Goal: Task Accomplishment & Management: Use online tool/utility

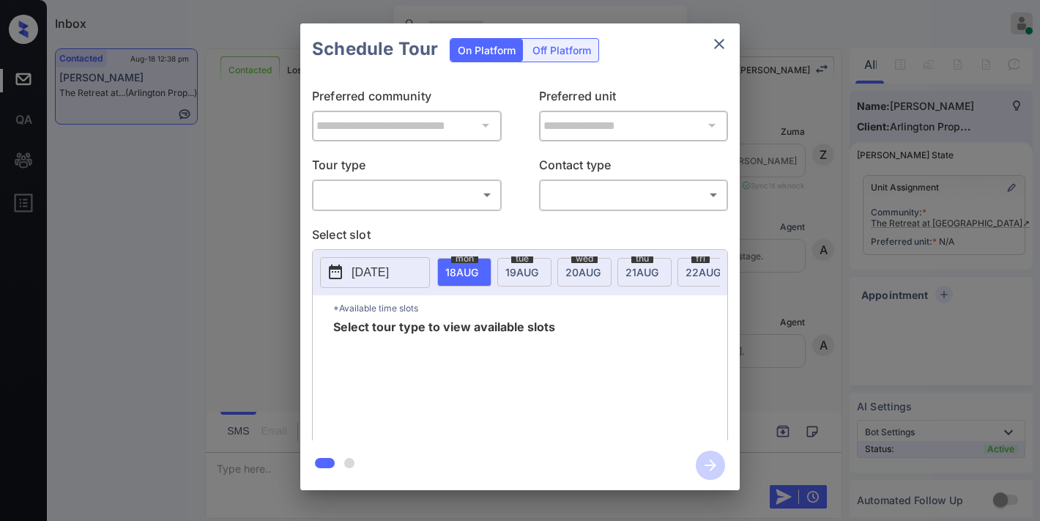
scroll to position [469, 0]
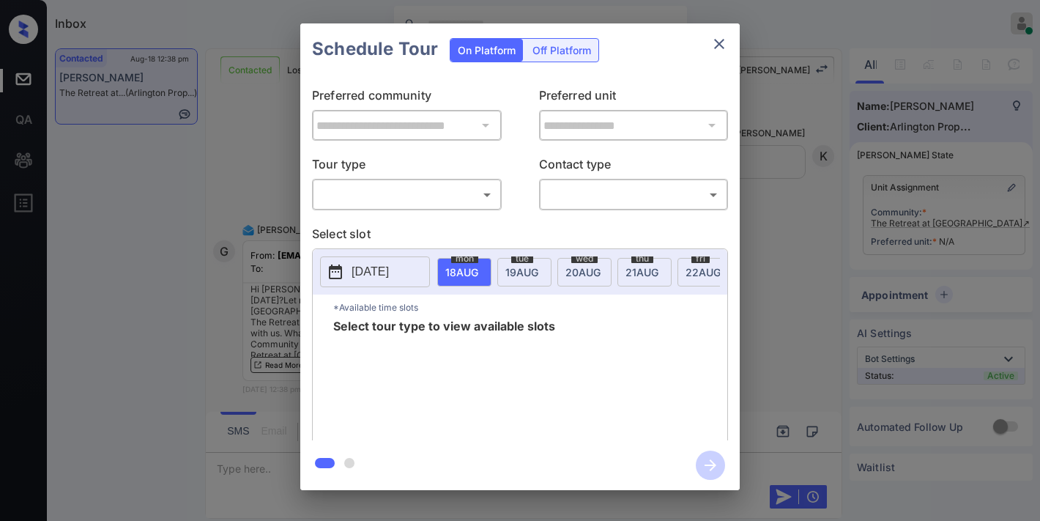
click at [429, 193] on body "Inbox [PERSON_NAME] Online Set yourself offline Set yourself on break Profile S…" at bounding box center [520, 260] width 1040 height 521
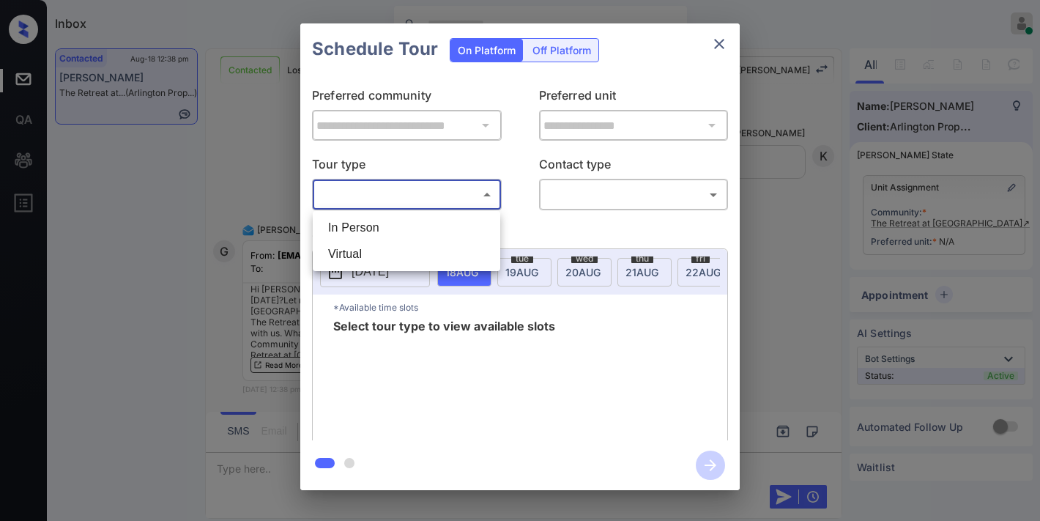
click at [416, 221] on li "In Person" at bounding box center [406, 228] width 180 height 26
type input "********"
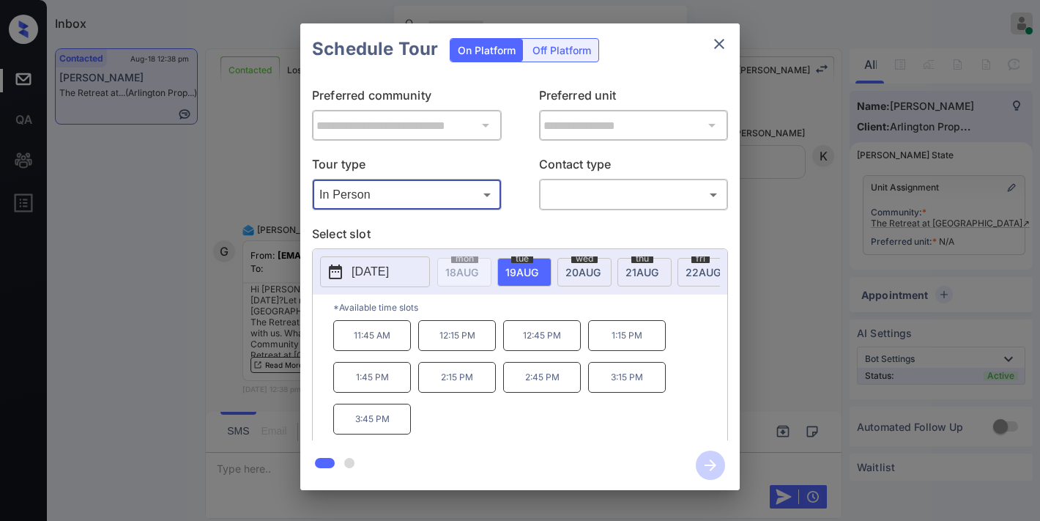
click at [389, 276] on p "[DATE]" at bounding box center [370, 272] width 37 height 18
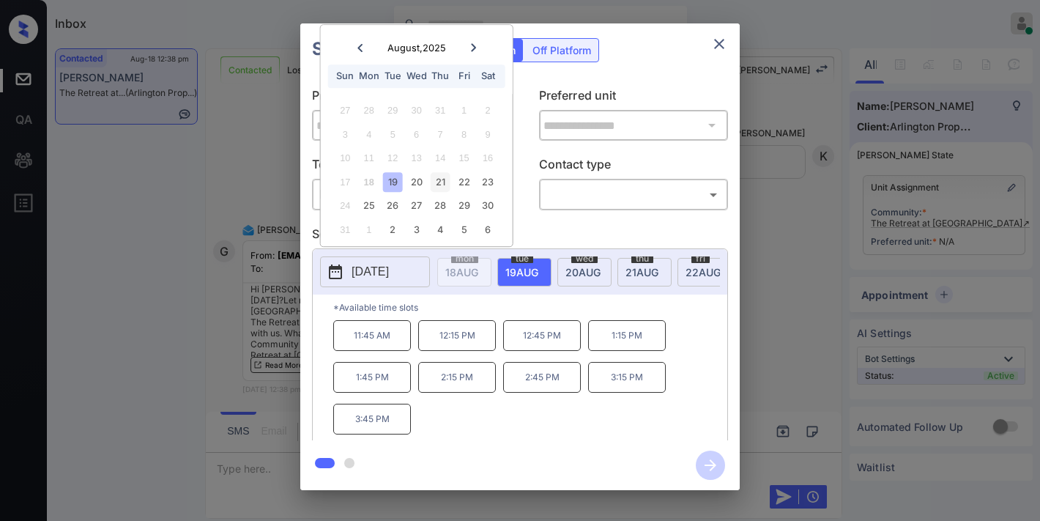
click at [439, 184] on div "21" at bounding box center [441, 182] width 20 height 20
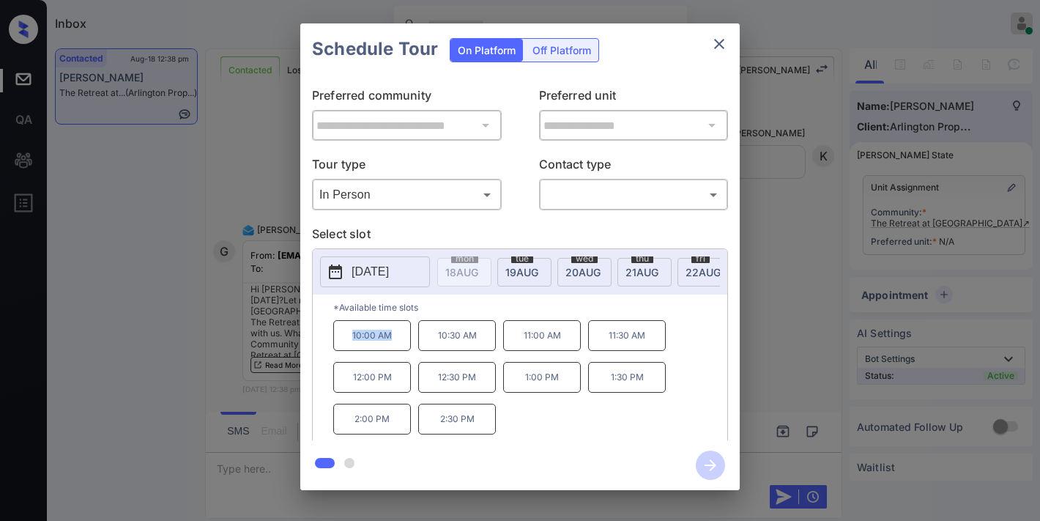
drag, startPoint x: 390, startPoint y: 338, endPoint x: 349, endPoint y: 338, distance: 41.0
click at [343, 338] on p "10:00 AM" at bounding box center [372, 335] width 78 height 31
copy p "10:00 AM"
click at [719, 39] on icon "close" at bounding box center [720, 44] width 18 height 18
